Goal: Check status: Check status

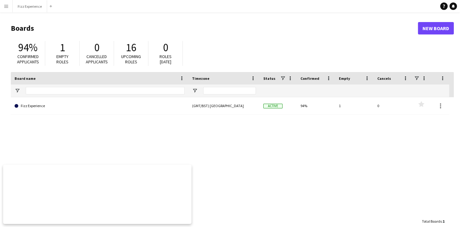
click at [4, 10] on button "Menu" at bounding box center [6, 6] width 12 height 12
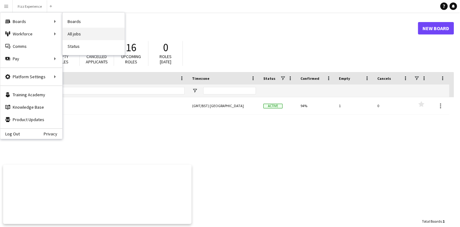
click at [81, 34] on link "All jobs" at bounding box center [94, 34] width 62 height 12
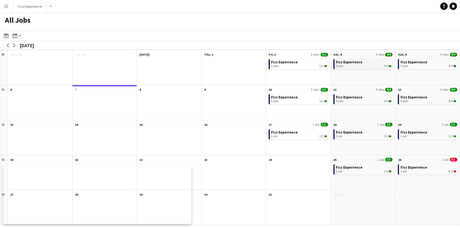
click at [368, 64] on div "4 jobs 4/4" at bounding box center [364, 66] width 56 height 4
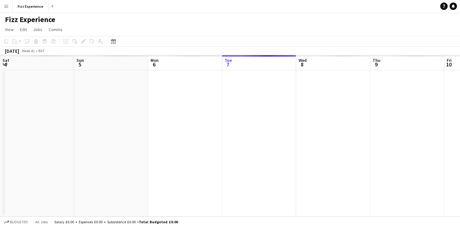
scroll to position [0, 148]
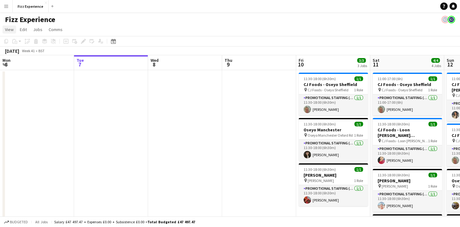
click at [10, 31] on span "View" at bounding box center [9, 30] width 9 height 6
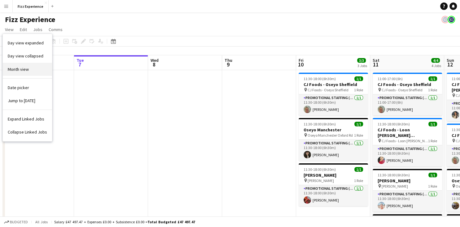
click at [20, 64] on link "Month view" at bounding box center [27, 69] width 49 height 13
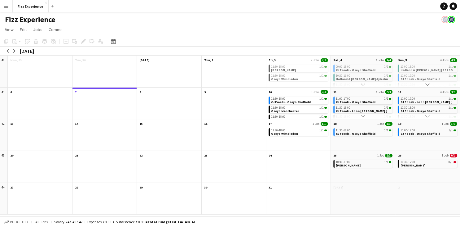
click at [362, 84] on app-icon "Scroll down" at bounding box center [363, 84] width 4 height 4
click at [359, 77] on span "[PERSON_NAME]" at bounding box center [348, 78] width 25 height 4
click at [359, 77] on span "[PERSON_NAME]" at bounding box center [348, 79] width 25 height 4
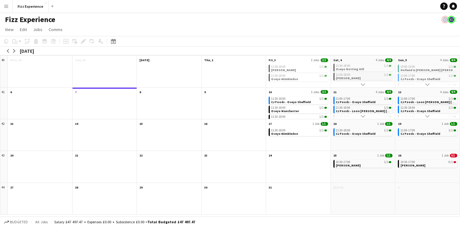
click at [359, 77] on span "[PERSON_NAME]" at bounding box center [348, 78] width 25 height 4
click at [359, 69] on span "CJ Foods - Oseyo Sheffield" at bounding box center [356, 70] width 40 height 4
click at [359, 69] on span "CJ Foods - Oseyo Sheffield" at bounding box center [356, 71] width 40 height 4
click at [359, 69] on span "CJ Foods - Oseyo Sheffield" at bounding box center [356, 70] width 40 height 4
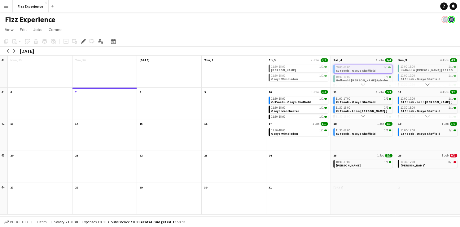
click at [7, 6] on app-icon "Menu" at bounding box center [6, 6] width 5 height 5
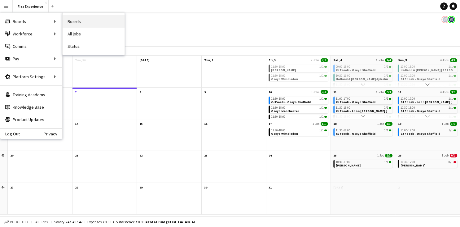
click at [70, 23] on link "Boards" at bounding box center [94, 21] width 62 height 12
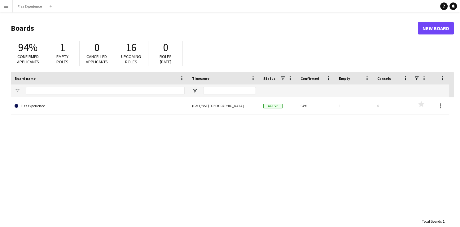
click at [6, 8] on app-icon "Menu" at bounding box center [6, 6] width 5 height 5
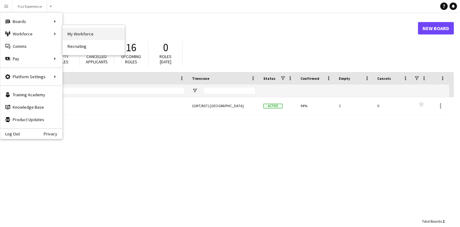
click at [77, 36] on link "My Workforce" at bounding box center [94, 34] width 62 height 12
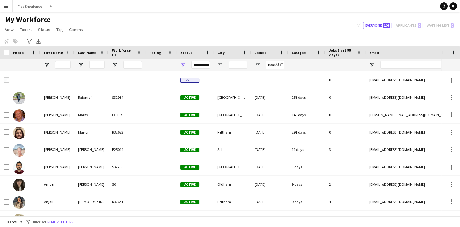
click at [7, 6] on app-icon "Menu" at bounding box center [6, 6] width 5 height 5
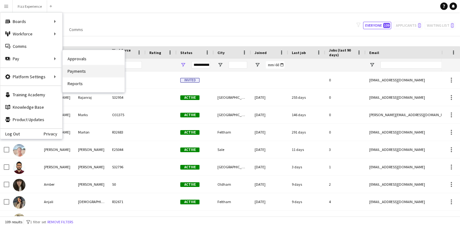
click at [85, 72] on link "Payments" at bounding box center [94, 71] width 62 height 12
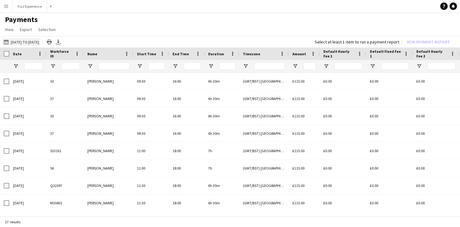
click at [40, 43] on button "[DATE] to [DATE] [DATE] to [DATE]" at bounding box center [21, 41] width 38 height 7
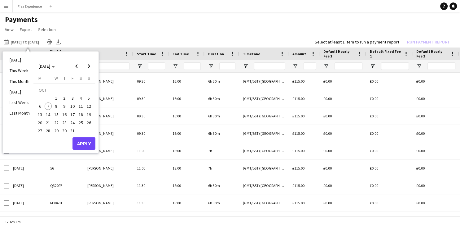
click at [47, 107] on span "7" at bounding box center [48, 105] width 7 height 7
click at [87, 141] on button "Apply" at bounding box center [84, 143] width 23 height 12
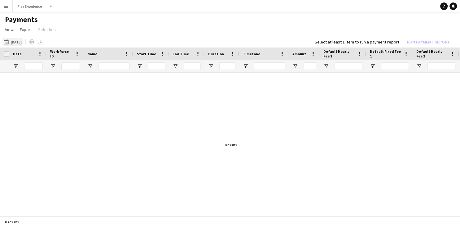
click at [16, 42] on button "[DATE] to [DATE] [DATE]" at bounding box center [12, 41] width 20 height 7
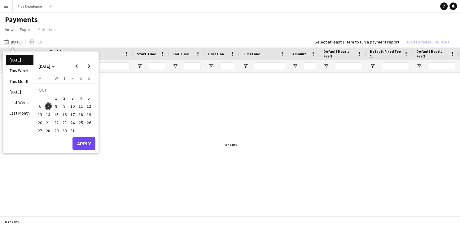
click at [56, 96] on span "1" at bounding box center [56, 97] width 7 height 7
click at [47, 104] on span "7" at bounding box center [48, 105] width 7 height 7
click at [87, 143] on button "Apply" at bounding box center [84, 143] width 23 height 12
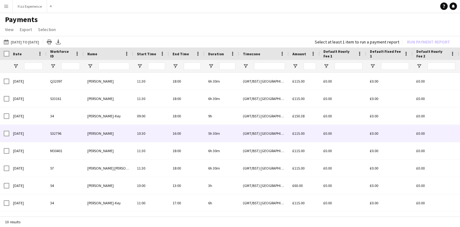
click at [100, 136] on span "[PERSON_NAME]" at bounding box center [100, 133] width 26 height 5
